Goal: Information Seeking & Learning: Learn about a topic

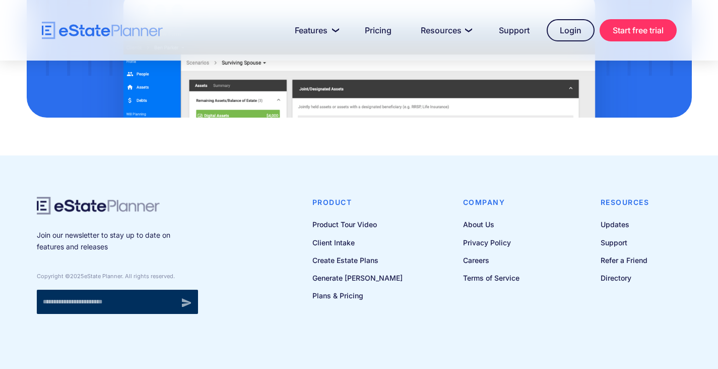
scroll to position [840, 0]
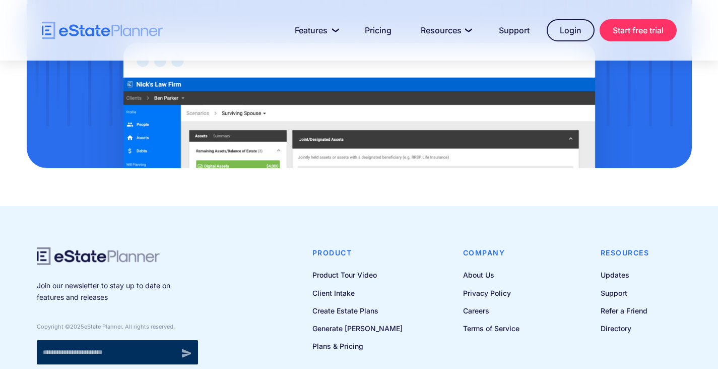
click at [363, 276] on link "Product Tour Video" at bounding box center [358, 274] width 90 height 13
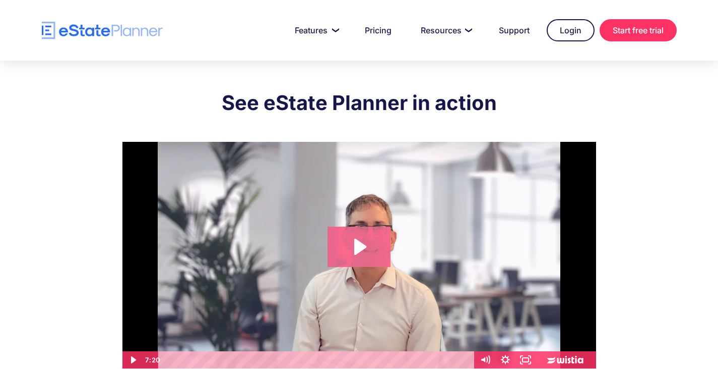
click at [366, 244] on icon "Play Video: eState Product Demo Video" at bounding box center [359, 246] width 63 height 40
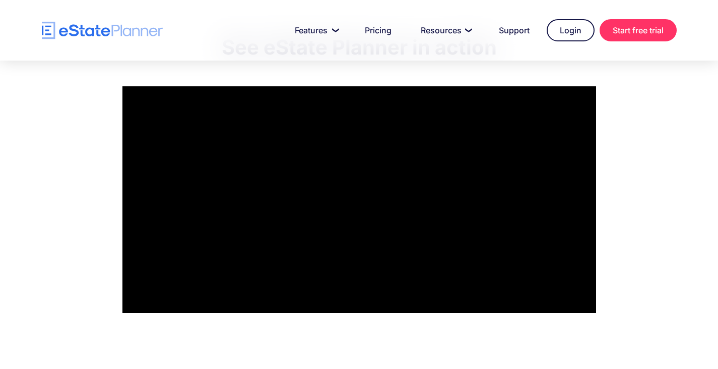
scroll to position [101, 0]
